Goal: Check status: Check status

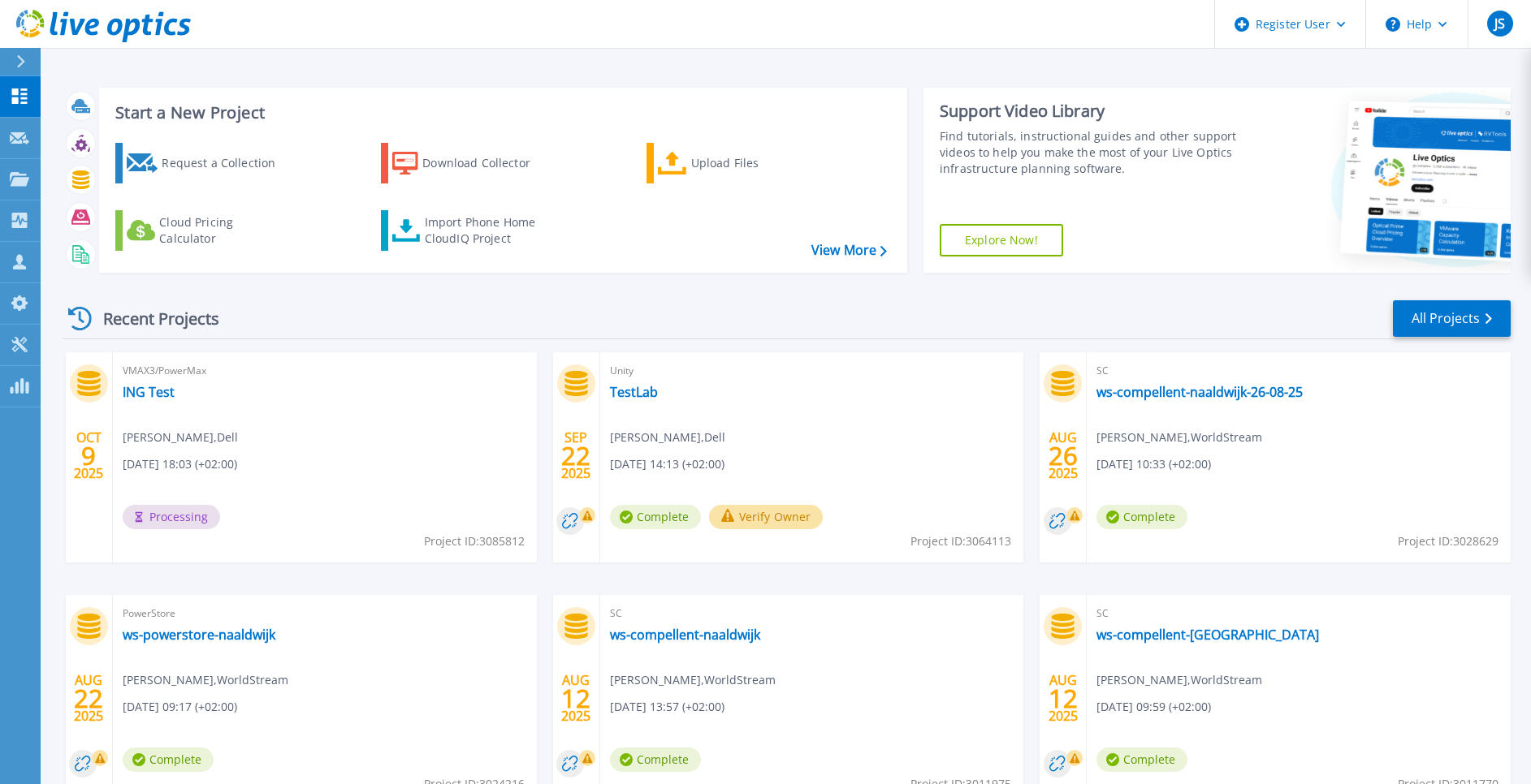
click at [363, 474] on div "VMAX3/PowerMax ING Test Jan Sterk , Dell 10/09/2025, 18:03 (+02:00) Processing …" at bounding box center [325, 458] width 424 height 211
click at [163, 321] on div "Recent Projects" at bounding box center [152, 318] width 179 height 40
click at [69, 317] on icon at bounding box center [80, 318] width 23 height 23
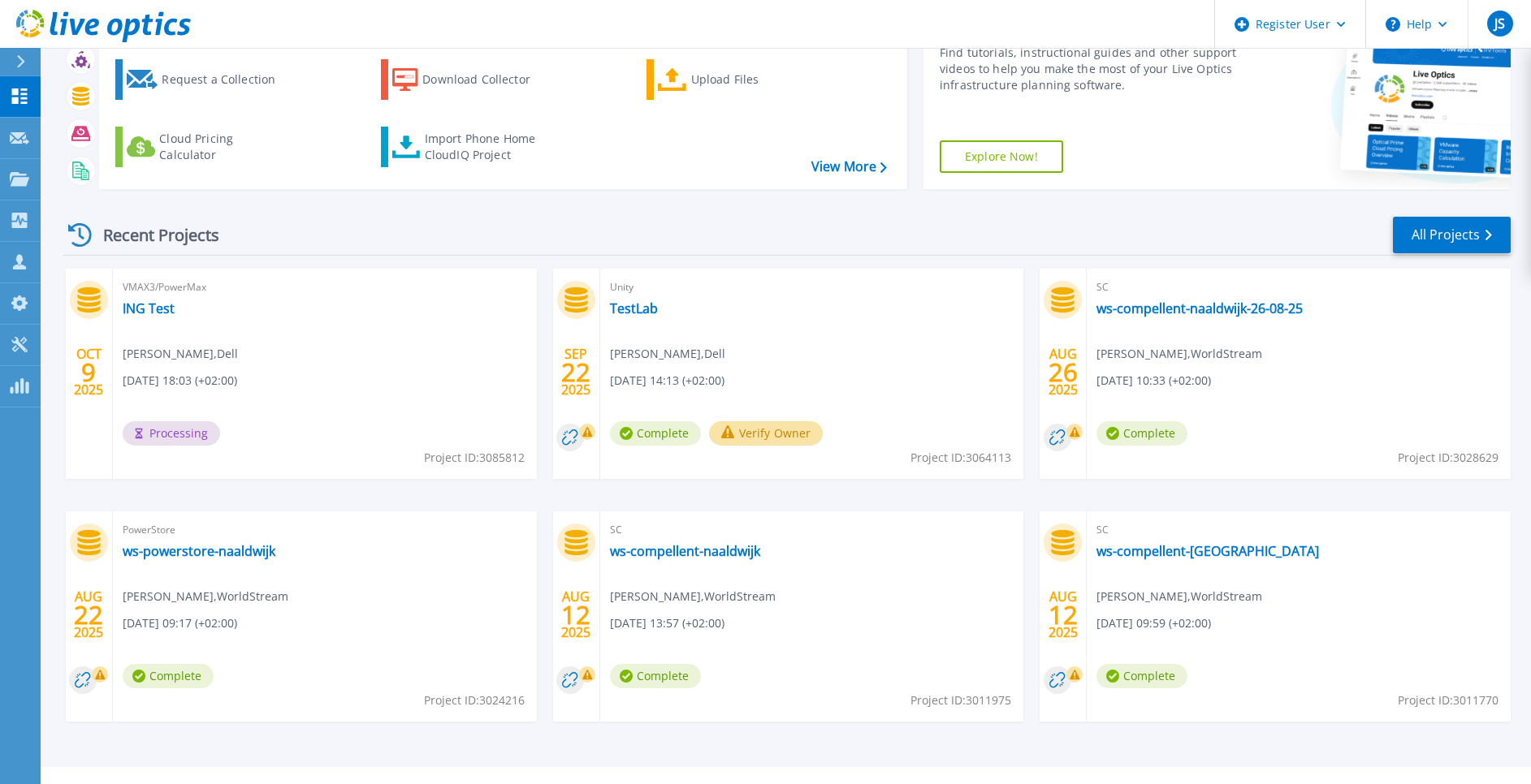
scroll to position [115, 0]
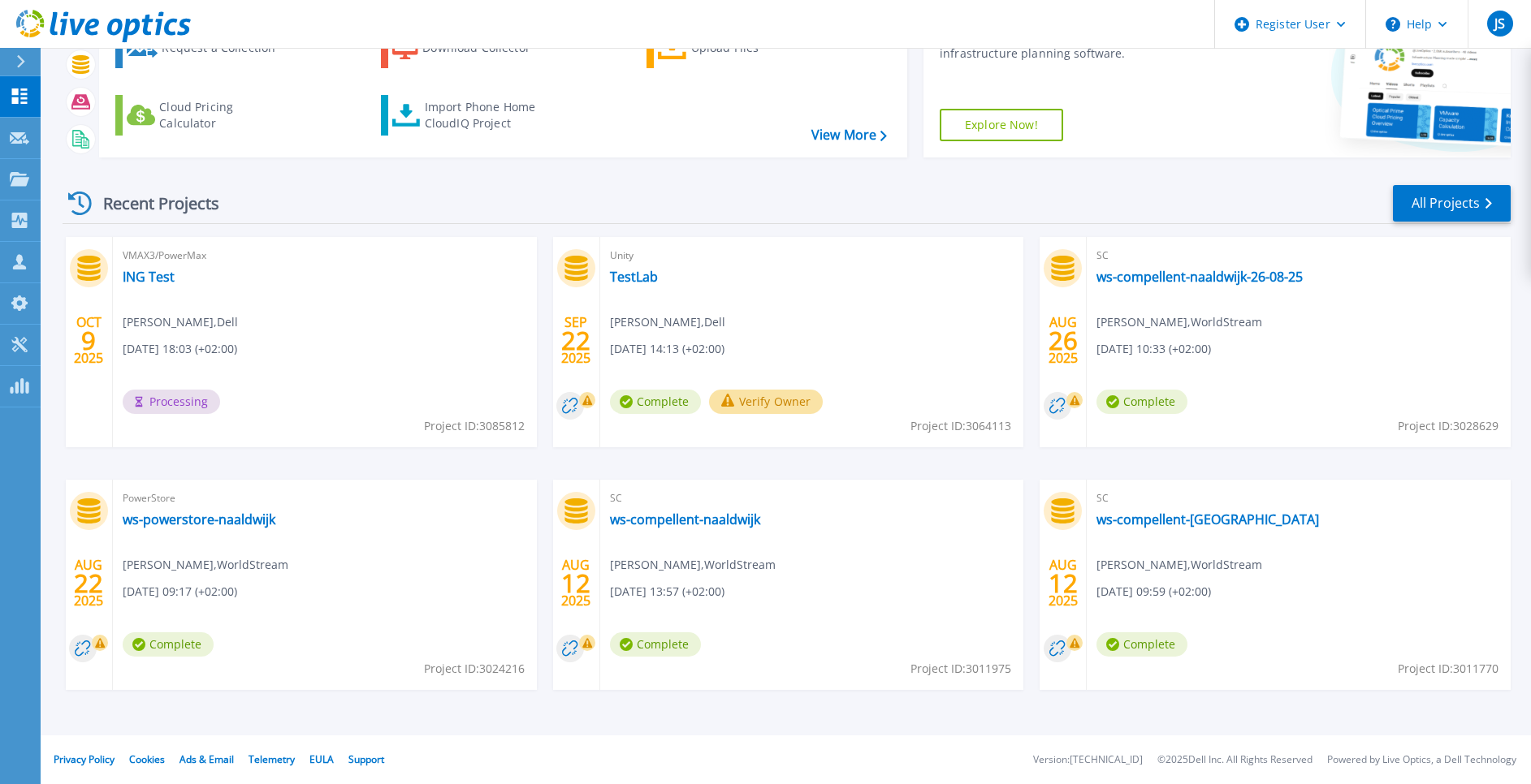
click at [152, 412] on span "Processing" at bounding box center [171, 401] width 98 height 24
click at [152, 278] on link "ING Test" at bounding box center [149, 276] width 52 height 16
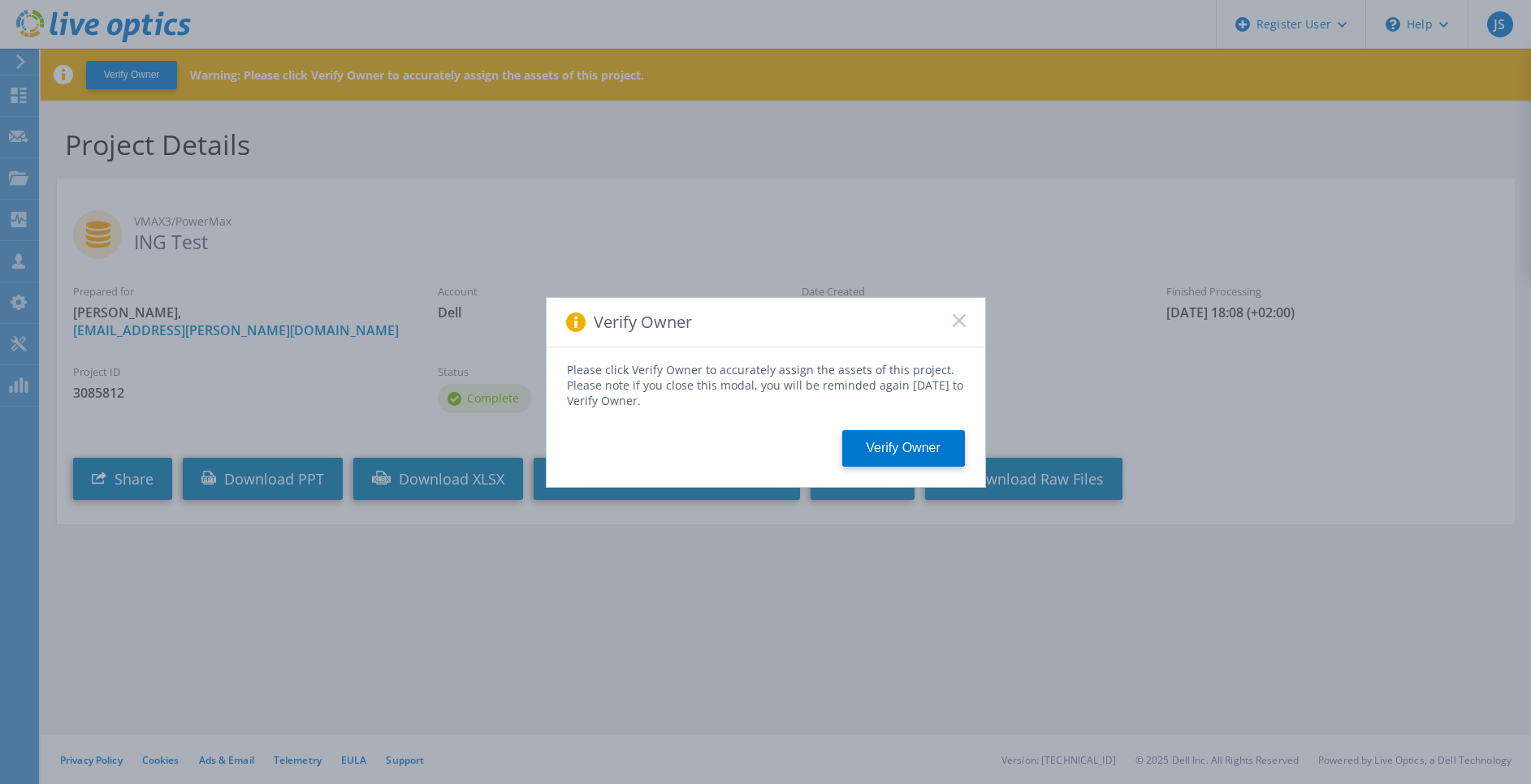
click at [948, 315] on div "Verify Owner" at bounding box center [766, 322] width 439 height 49
click at [959, 321] on rect at bounding box center [958, 320] width 14 height 14
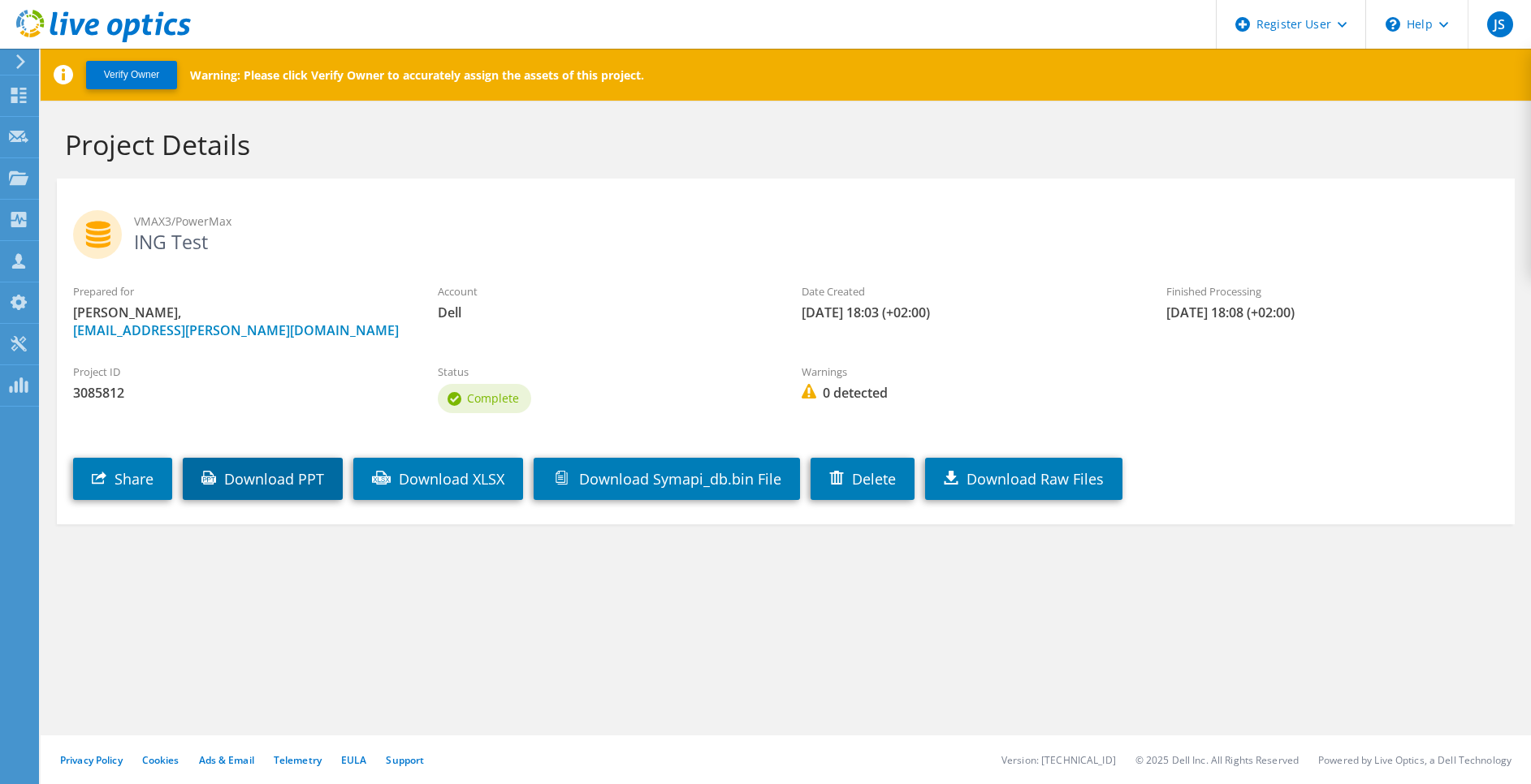
click at [280, 484] on link "Download PPT" at bounding box center [262, 479] width 160 height 43
click at [163, 246] on h2 "VMAX3/PowerMax ING Test" at bounding box center [786, 231] width 1426 height 41
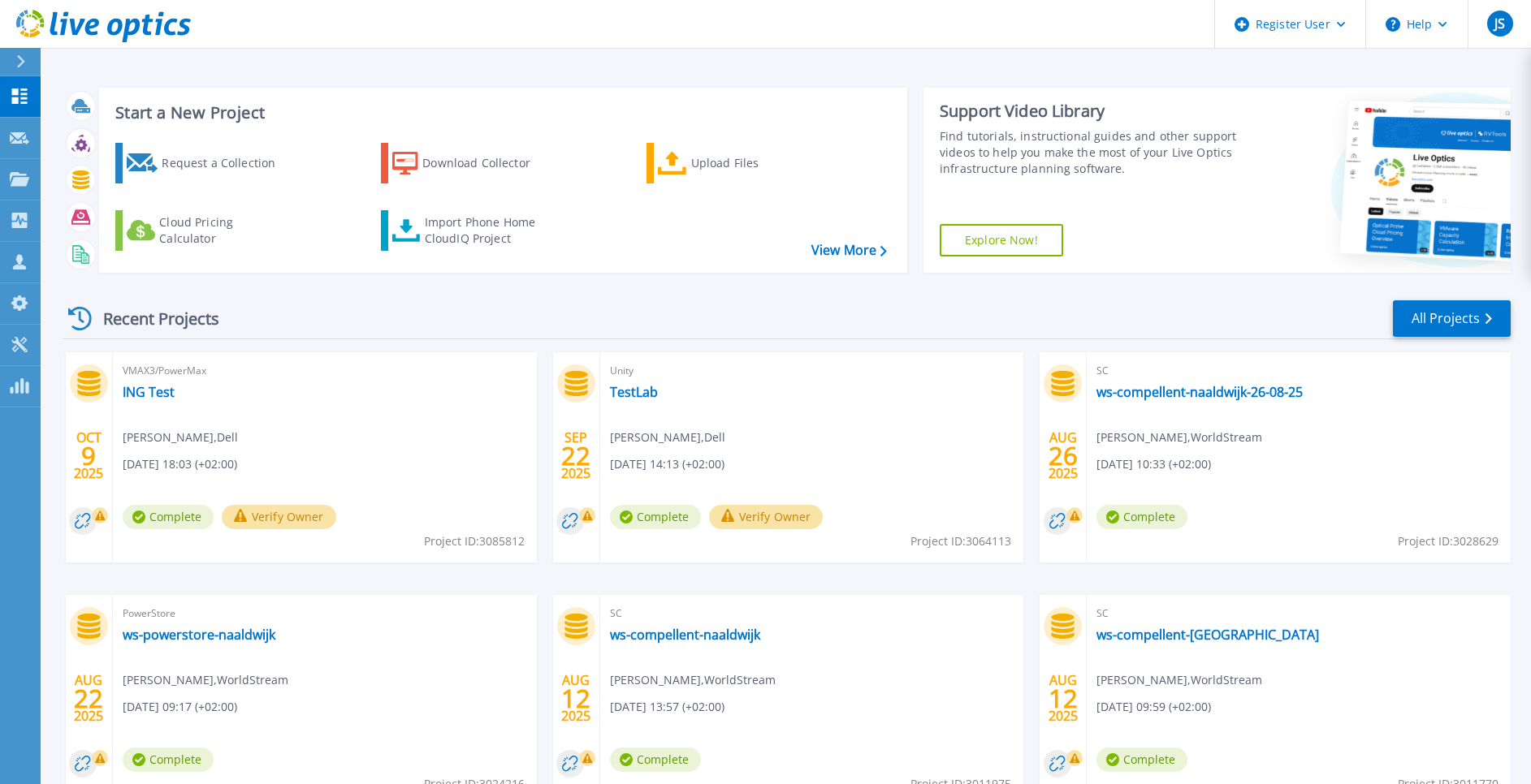
click at [224, 429] on div "VMAX3/PowerMax ING Test Jan Sterk , Dell 10/09/2025, 18:03 (+02:00) Complete Ve…" at bounding box center [325, 458] width 424 height 211
click at [433, 413] on div "VMAX3/PowerMax ING Test Jan Sterk , Dell 10/09/2025, 18:03 (+02:00) Complete Ve…" at bounding box center [325, 458] width 424 height 211
click at [156, 395] on link "ING Test" at bounding box center [149, 392] width 52 height 16
